Goal: Transaction & Acquisition: Obtain resource

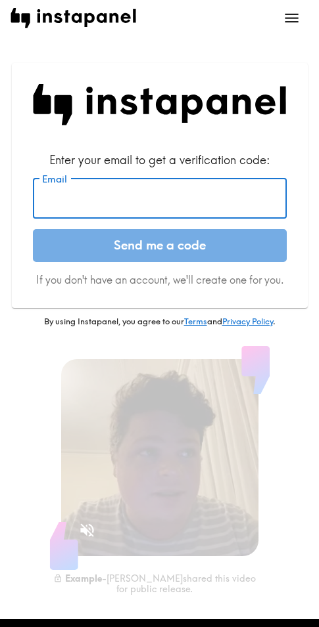
click at [119, 196] on input "Email" at bounding box center [160, 198] width 254 height 41
paste input "[EMAIL_ADDRESS][DOMAIN_NAME]"
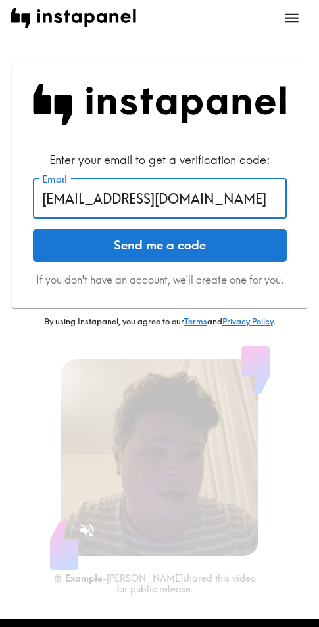
type input "[EMAIL_ADDRESS][DOMAIN_NAME]"
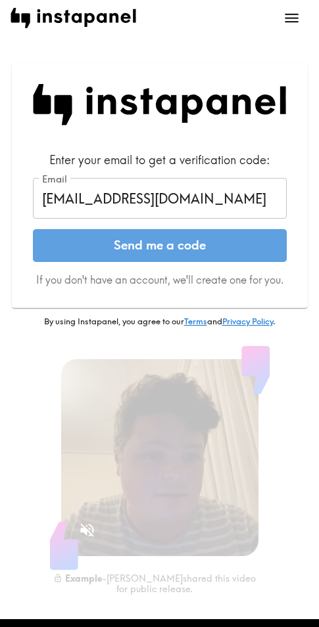
click at [150, 240] on button "Send me a code" at bounding box center [160, 245] width 254 height 33
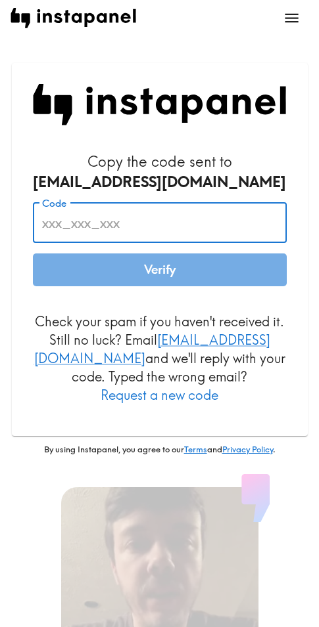
click at [115, 237] on input "Code" at bounding box center [160, 222] width 254 height 41
paste input "mee_yi3_Qmr"
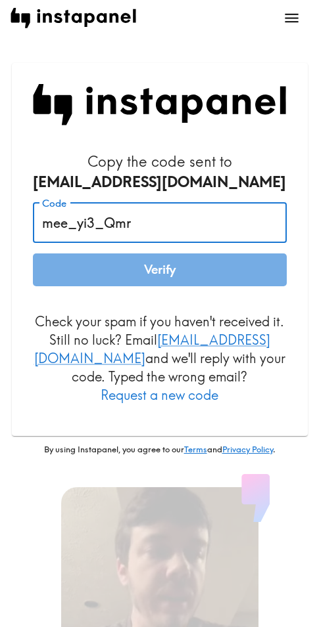
type input "mee_yi3_Qmr"
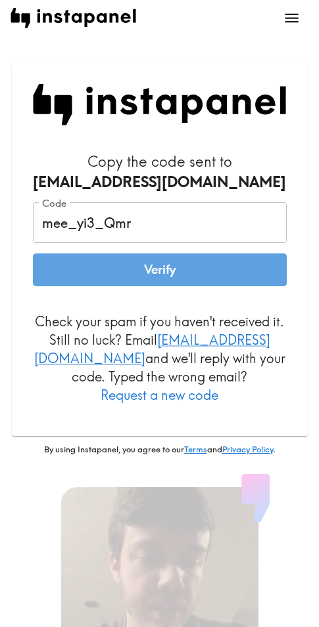
drag, startPoint x: 206, startPoint y: 273, endPoint x: 172, endPoint y: 276, distance: 34.3
click at [204, 275] on button "Verify" at bounding box center [160, 270] width 254 height 33
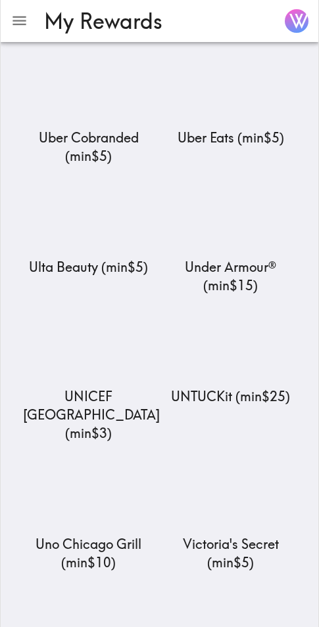
scroll to position [15787, 0]
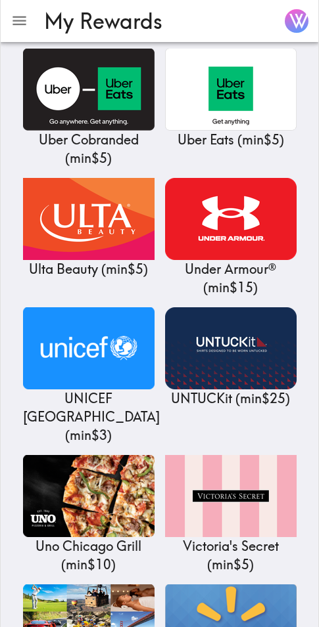
drag, startPoint x: 231, startPoint y: 189, endPoint x: 256, endPoint y: 195, distance: 25.2
click at [231, 585] on img at bounding box center [230, 626] width 131 height 82
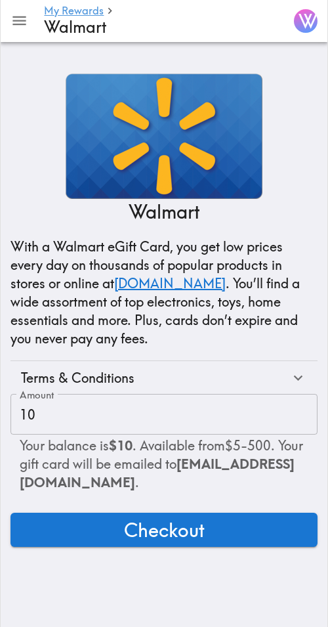
drag, startPoint x: 240, startPoint y: 541, endPoint x: 231, endPoint y: 542, distance: 8.6
click at [240, 541] on button "Checkout" at bounding box center [164, 530] width 307 height 34
